Goal: Entertainment & Leisure: Consume media (video, audio)

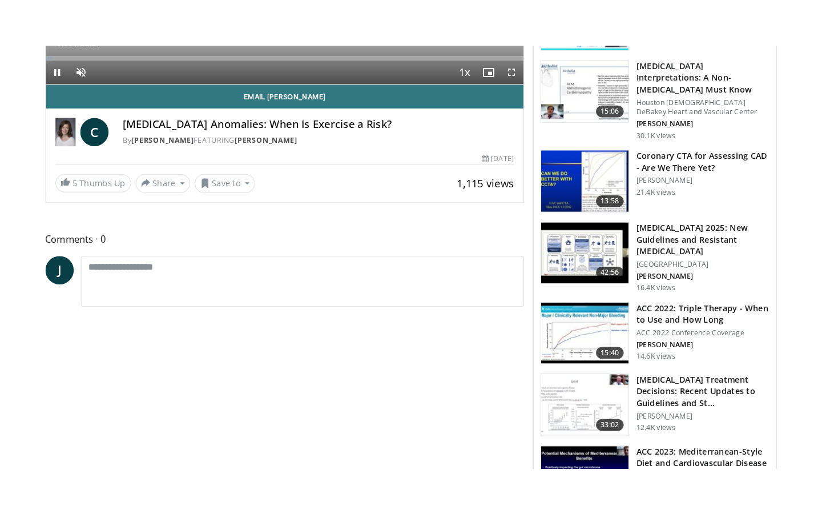
scroll to position [61, 0]
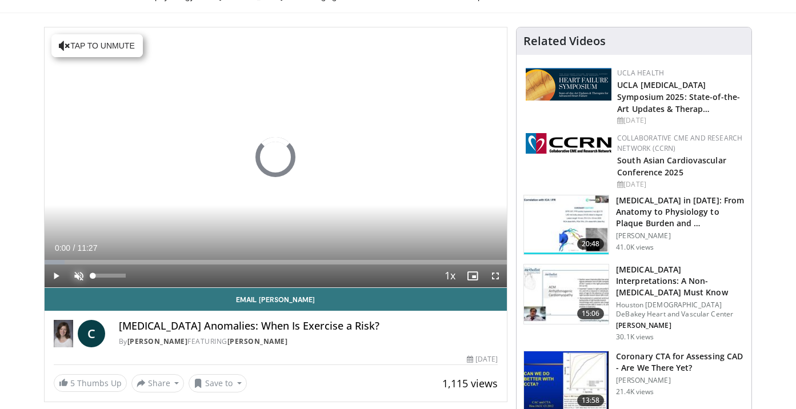
click at [81, 275] on span "Video Player" at bounding box center [78, 275] width 23 height 23
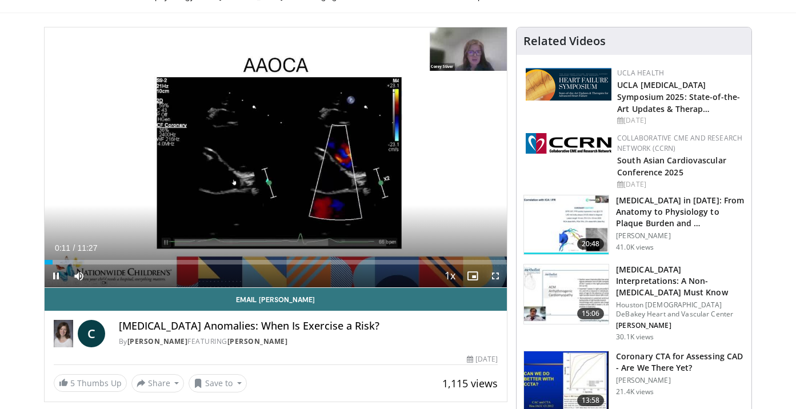
click at [499, 279] on span "Video Player" at bounding box center [495, 275] width 23 height 23
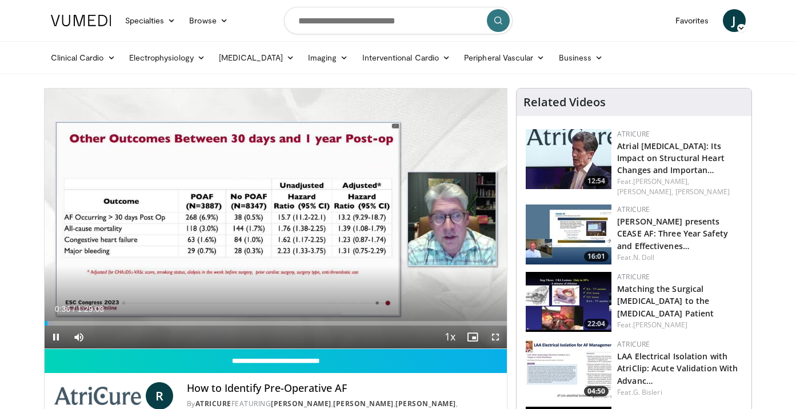
click at [499, 336] on span "Video Player" at bounding box center [495, 337] width 23 height 23
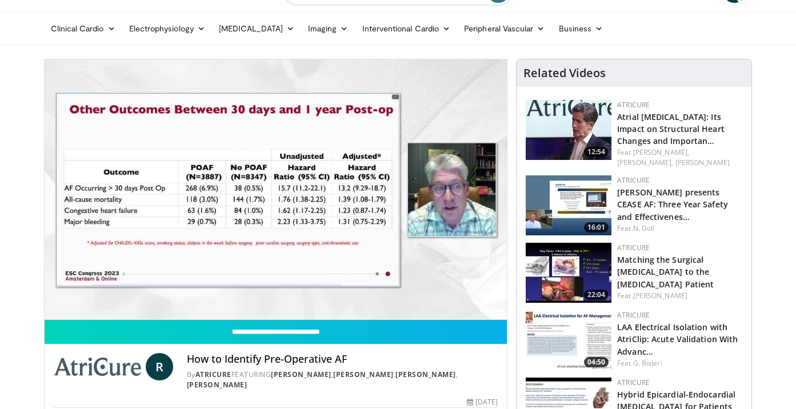
scroll to position [28, 0]
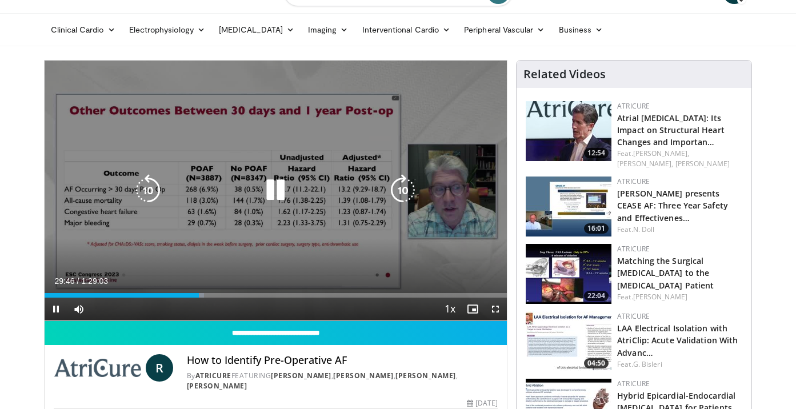
click at [282, 191] on icon "Video Player" at bounding box center [275, 190] width 32 height 32
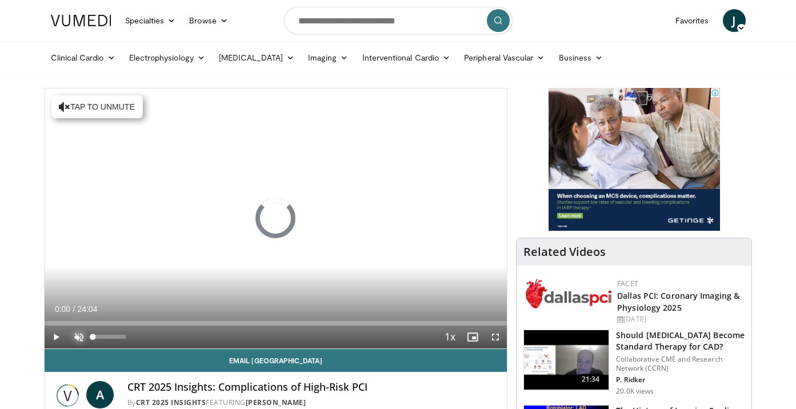
click at [79, 336] on span "Video Player" at bounding box center [78, 337] width 23 height 23
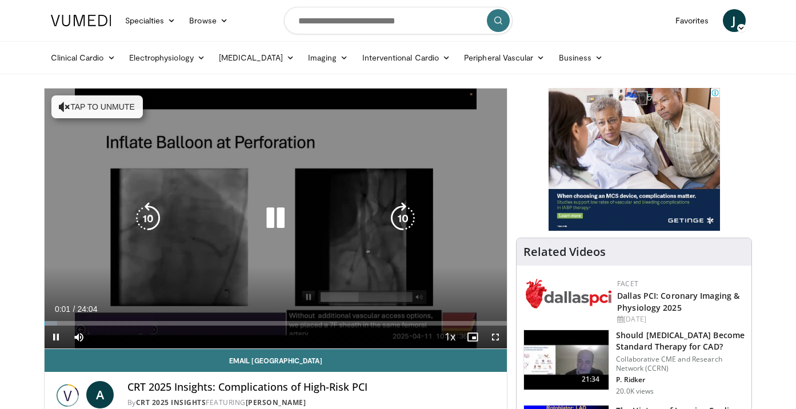
click at [279, 218] on icon "Video Player" at bounding box center [275, 218] width 32 height 32
